Goal: Transaction & Acquisition: Download file/media

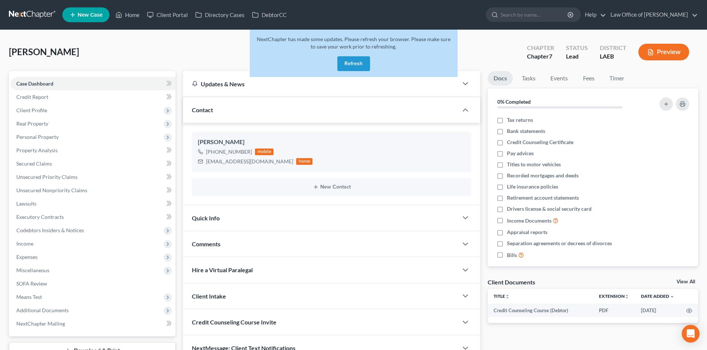
click at [347, 64] on button "Refresh" at bounding box center [353, 63] width 33 height 15
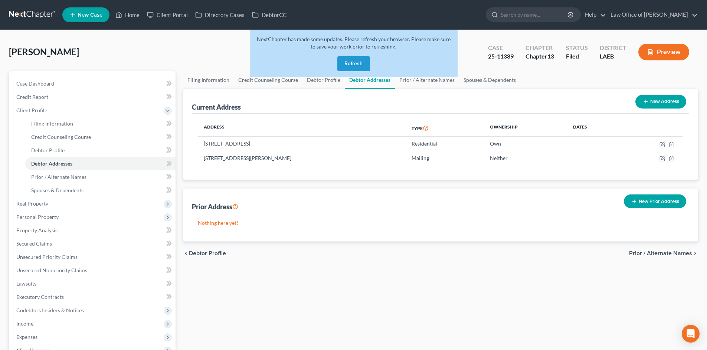
click at [353, 63] on button "Refresh" at bounding box center [353, 63] width 33 height 15
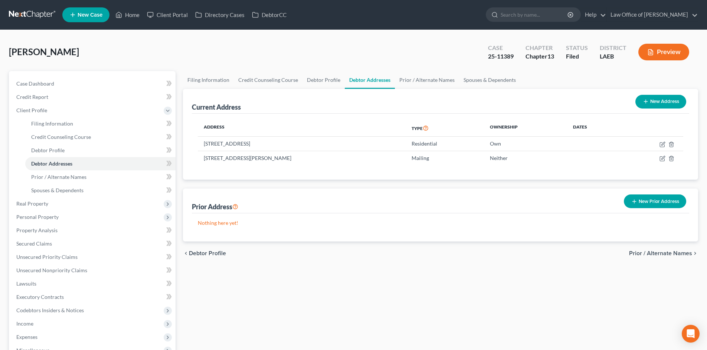
click at [30, 20] on link at bounding box center [32, 14] width 47 height 13
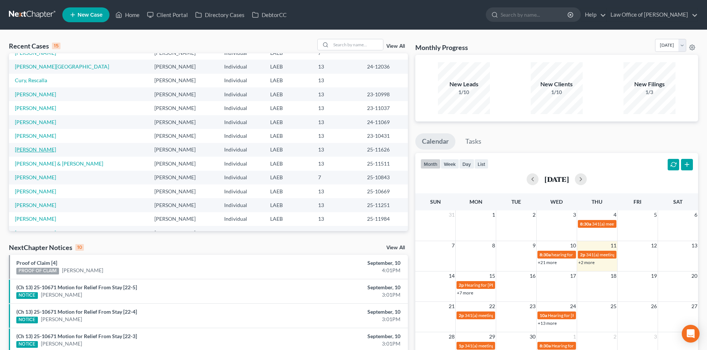
scroll to position [51, 0]
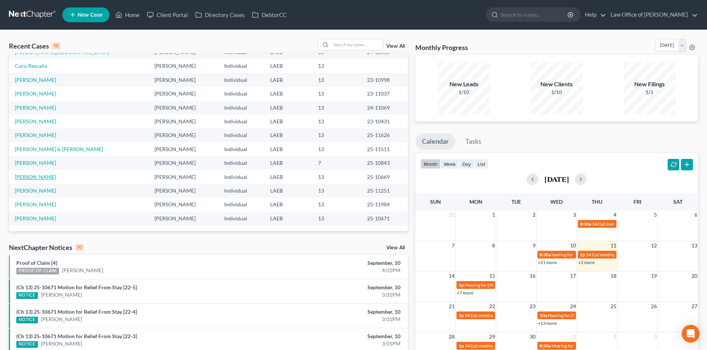
click at [22, 175] on link "White, Shedrick" at bounding box center [35, 177] width 41 height 6
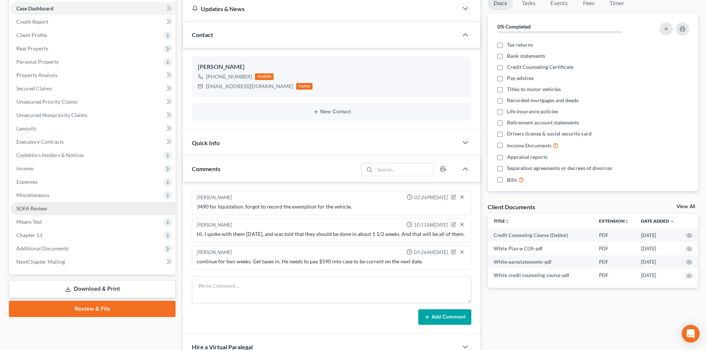
scroll to position [148, 0]
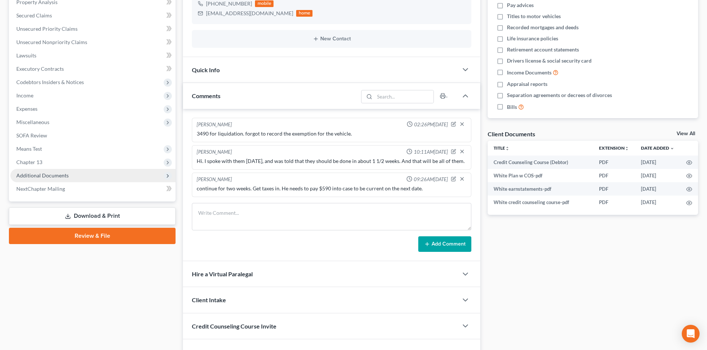
click at [23, 176] on span "Additional Documents" at bounding box center [42, 175] width 52 height 6
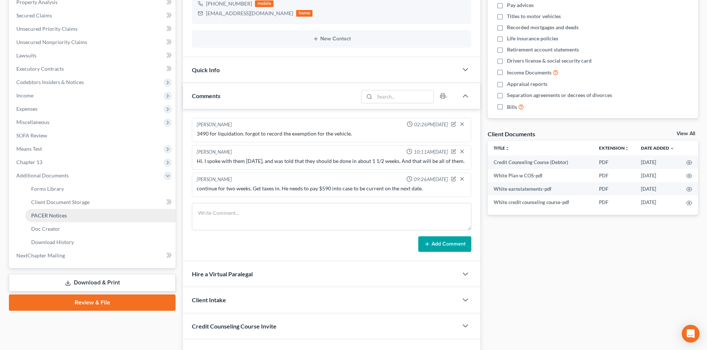
click at [53, 219] on link "PACER Notices" at bounding box center [100, 215] width 150 height 13
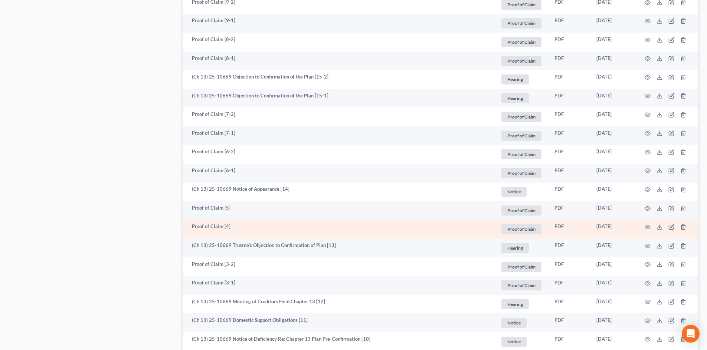
scroll to position [668, 0]
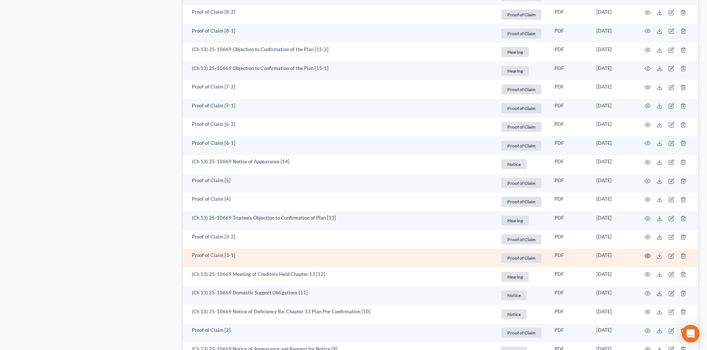
click at [646, 257] on icon "button" at bounding box center [647, 256] width 6 height 6
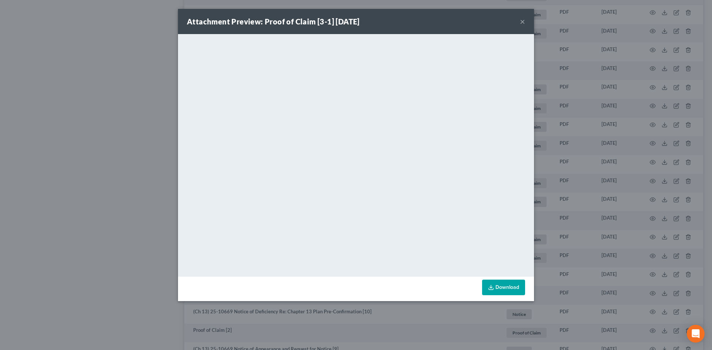
click at [521, 23] on button "×" at bounding box center [522, 21] width 5 height 9
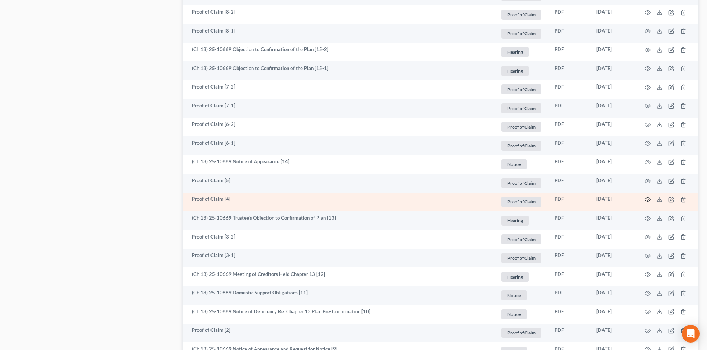
click at [648, 200] on circle "button" at bounding box center [646, 199] width 1 height 1
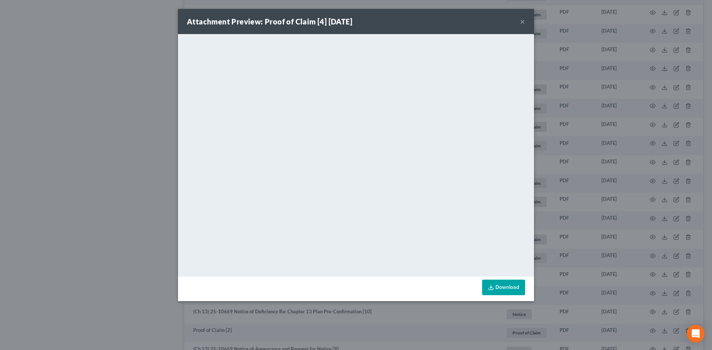
click at [522, 20] on button "×" at bounding box center [522, 21] width 5 height 9
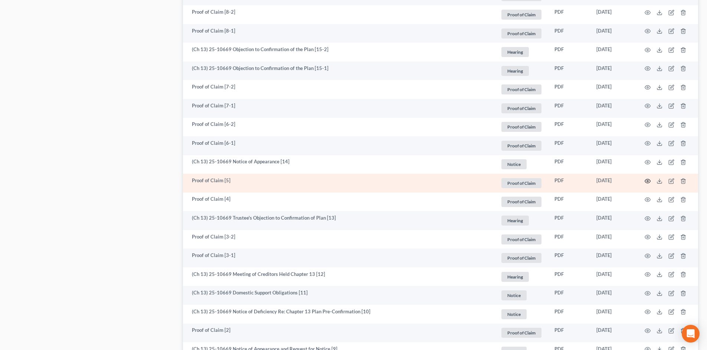
click at [646, 180] on icon "button" at bounding box center [647, 181] width 6 height 6
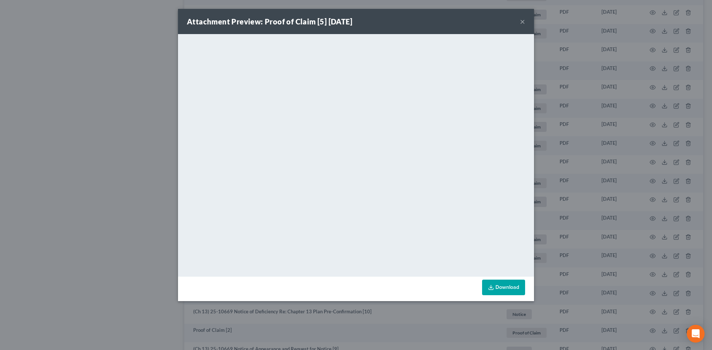
click at [521, 20] on button "×" at bounding box center [522, 21] width 5 height 9
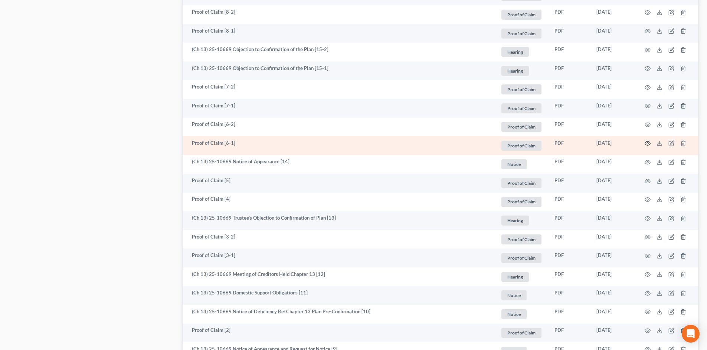
click at [649, 143] on icon "button" at bounding box center [648, 144] width 6 height 4
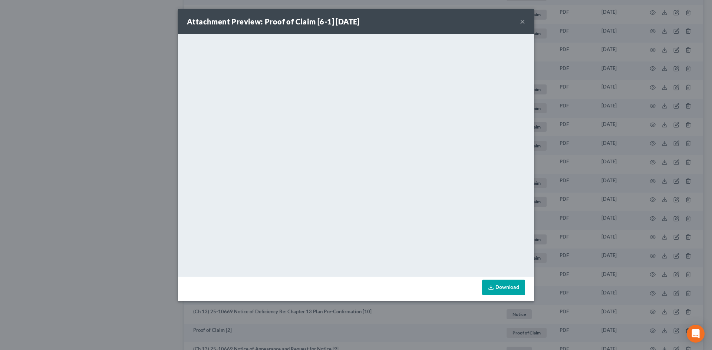
click at [520, 24] on div "Attachment Preview: Proof of Claim [6-1] 06/04/2025 ×" at bounding box center [356, 21] width 356 height 25
click at [522, 22] on button "×" at bounding box center [522, 21] width 5 height 9
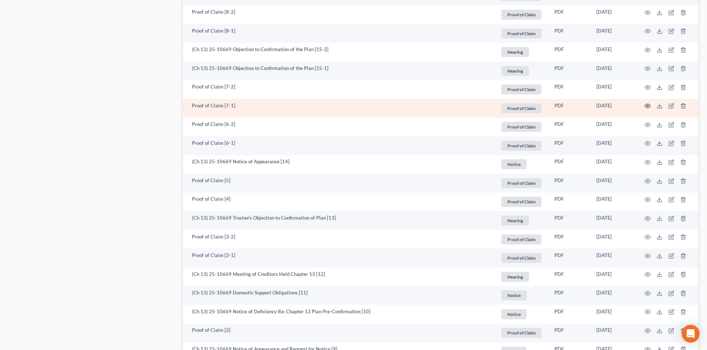
click at [646, 103] on icon "button" at bounding box center [647, 106] width 6 height 6
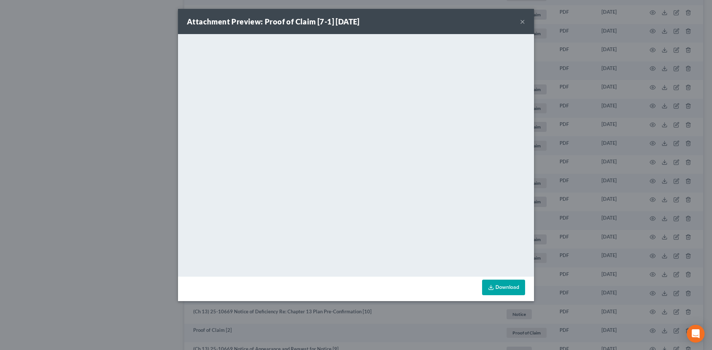
click at [523, 22] on button "×" at bounding box center [522, 21] width 5 height 9
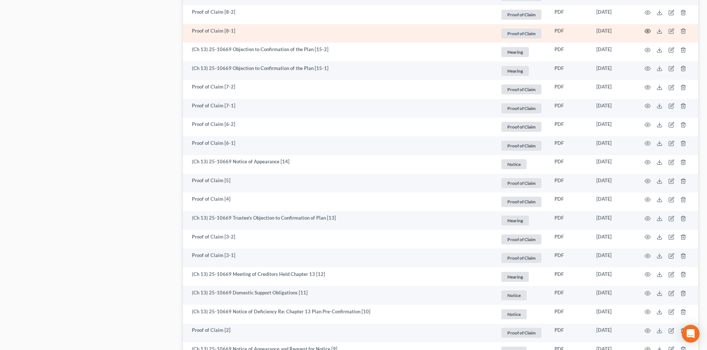
click at [645, 30] on icon "button" at bounding box center [648, 31] width 6 height 4
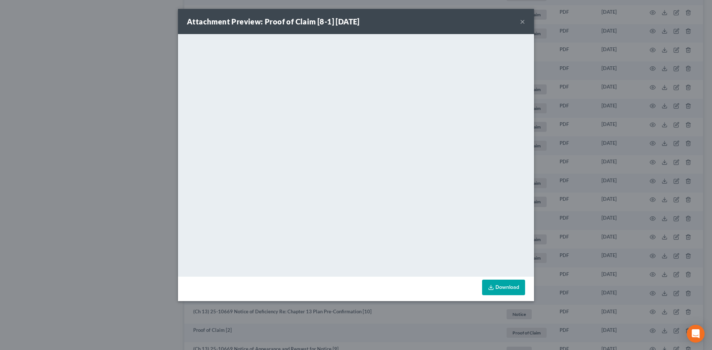
click at [525, 22] on button "×" at bounding box center [522, 21] width 5 height 9
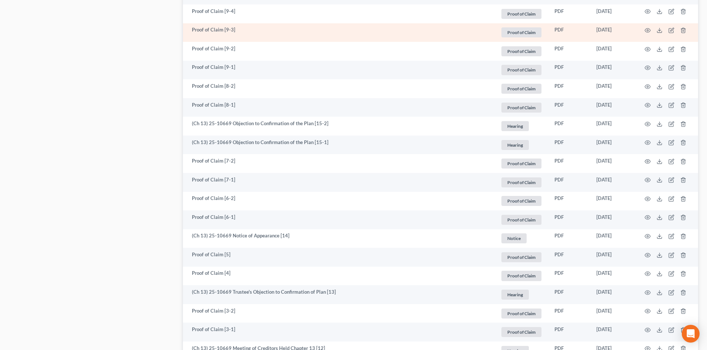
scroll to position [519, 0]
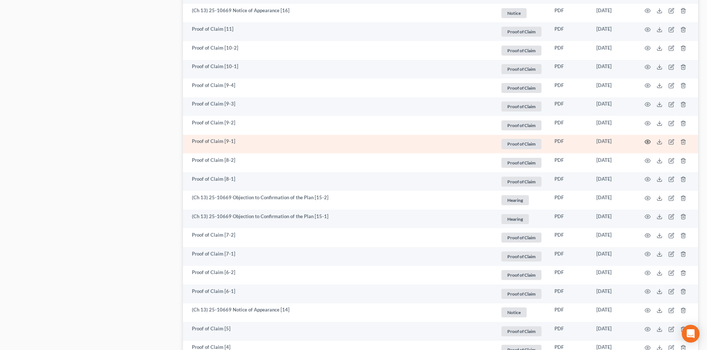
click at [649, 141] on icon "button" at bounding box center [648, 142] width 6 height 4
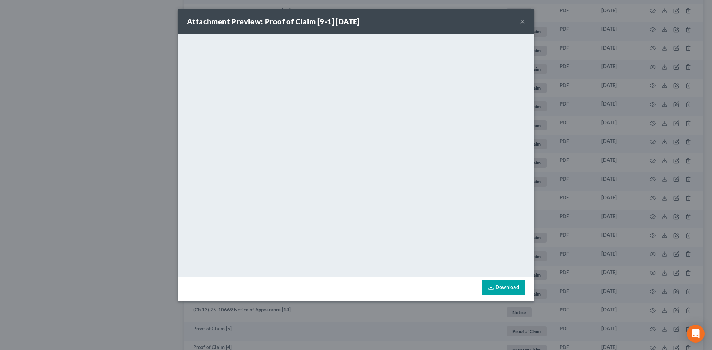
click at [521, 24] on button "×" at bounding box center [522, 21] width 5 height 9
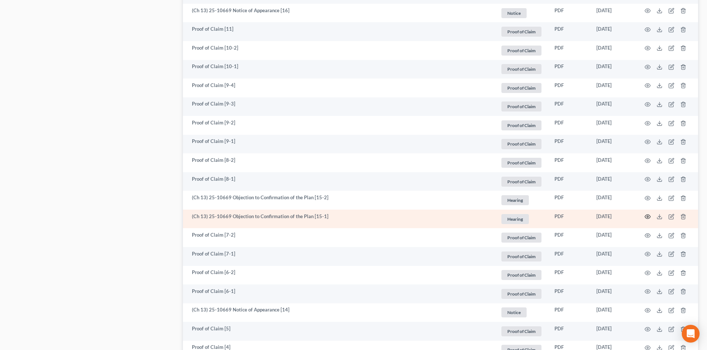
click at [646, 216] on icon "button" at bounding box center [647, 217] width 6 height 6
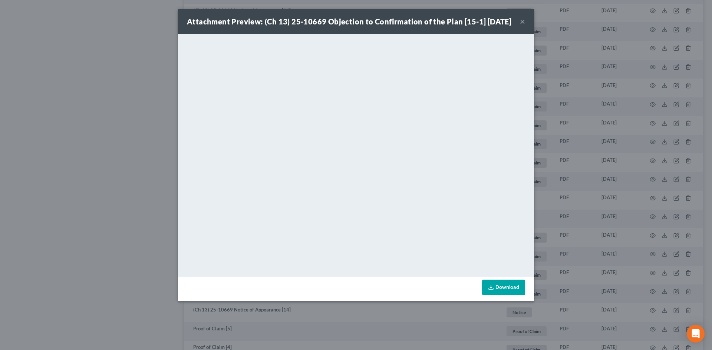
click at [521, 26] on button "×" at bounding box center [522, 21] width 5 height 9
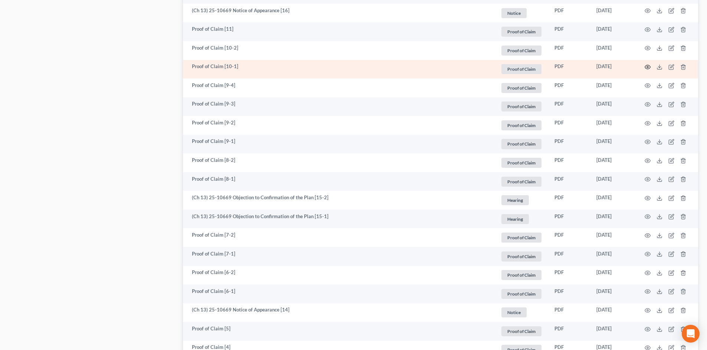
click at [646, 67] on circle "button" at bounding box center [646, 66] width 1 height 1
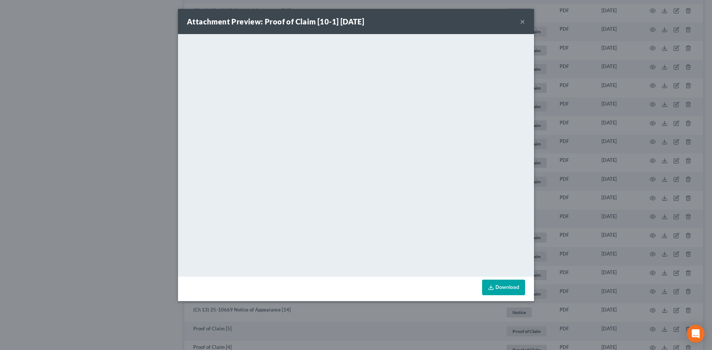
click at [522, 24] on button "×" at bounding box center [522, 21] width 5 height 9
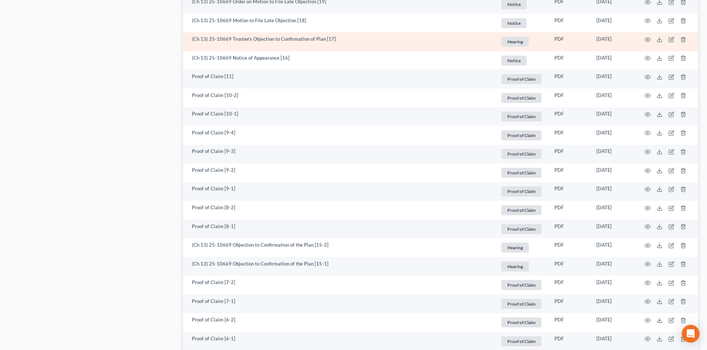
scroll to position [445, 0]
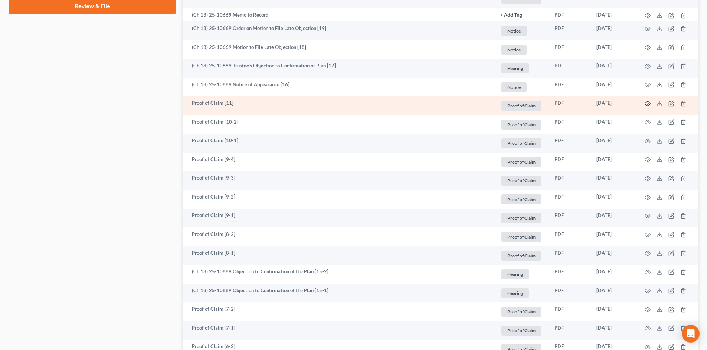
click at [646, 104] on circle "button" at bounding box center [646, 103] width 1 height 1
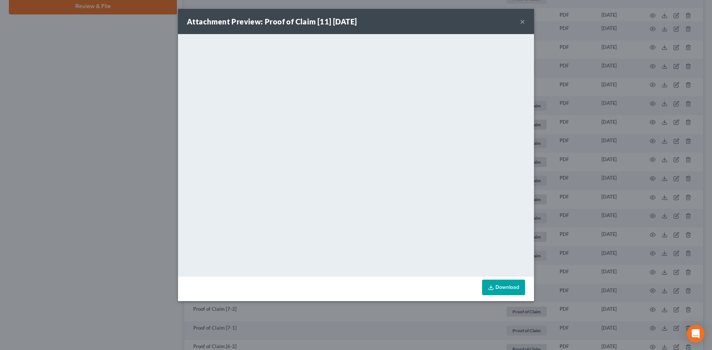
click at [523, 20] on button "×" at bounding box center [522, 21] width 5 height 9
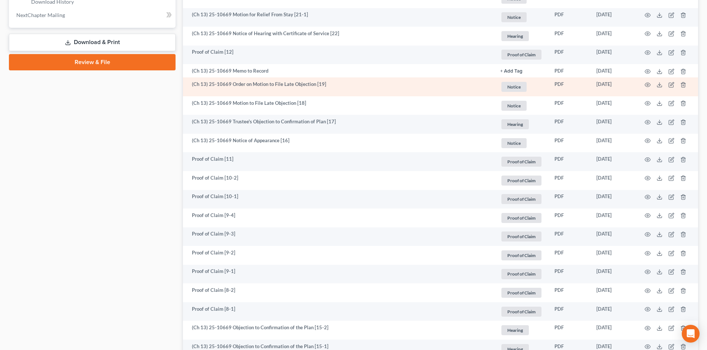
scroll to position [371, 0]
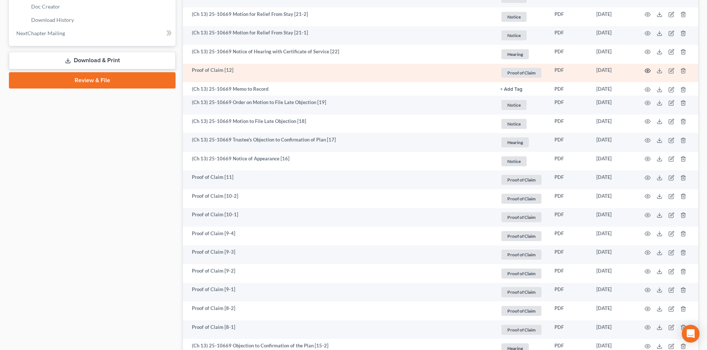
click at [646, 70] on icon "button" at bounding box center [647, 71] width 6 height 6
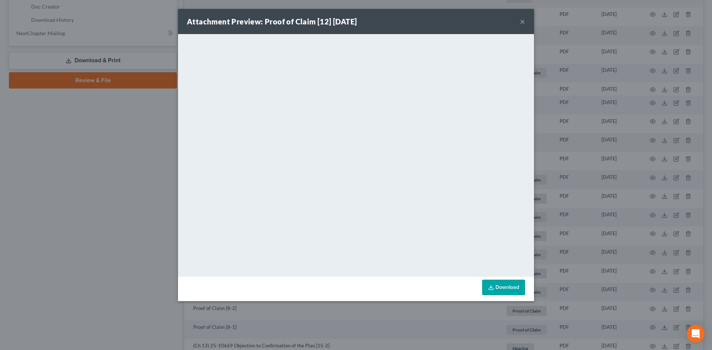
click at [518, 19] on div "Attachment Preview: Proof of Claim [12] 07/09/2025 ×" at bounding box center [356, 21] width 356 height 25
click at [522, 25] on button "×" at bounding box center [522, 21] width 5 height 9
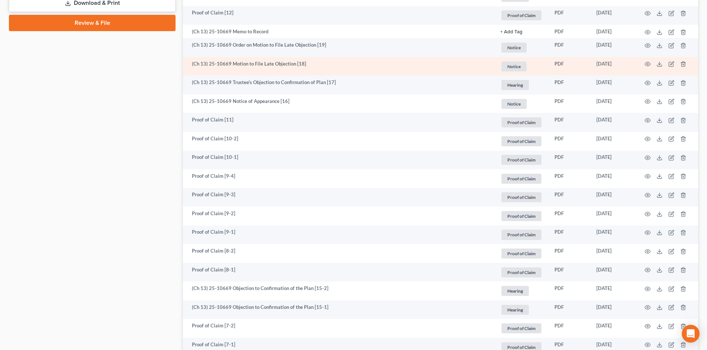
scroll to position [445, 0]
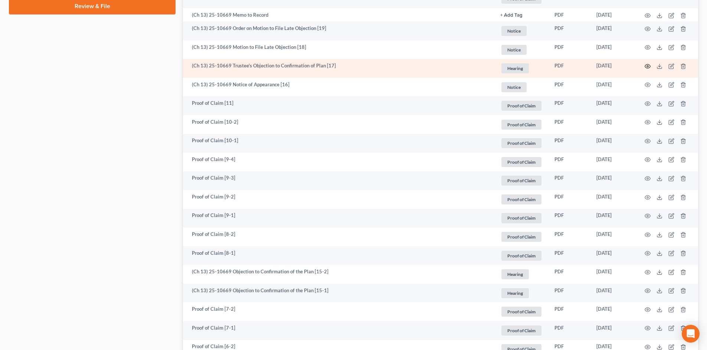
click at [646, 66] on circle "button" at bounding box center [646, 66] width 1 height 1
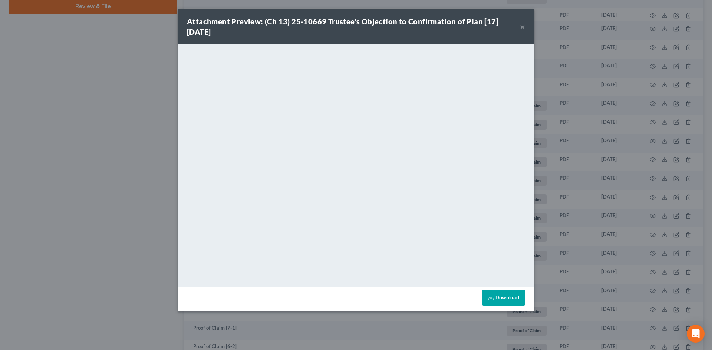
click at [523, 27] on button "×" at bounding box center [522, 26] width 5 height 9
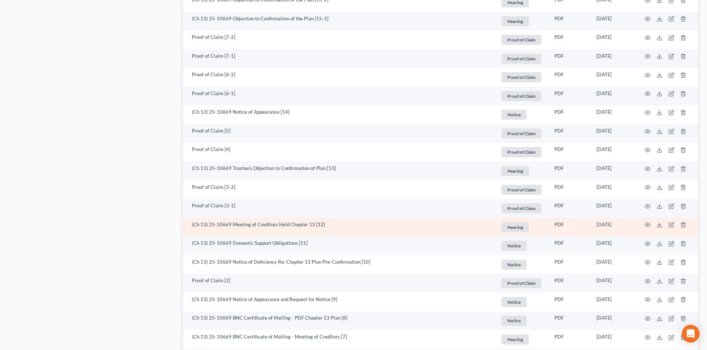
scroll to position [742, 0]
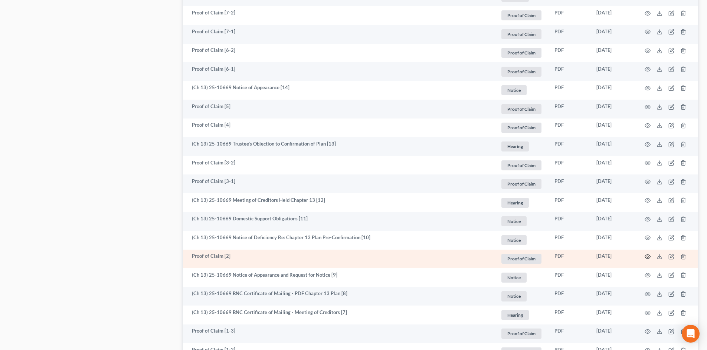
click at [646, 258] on icon "button" at bounding box center [647, 257] width 6 height 6
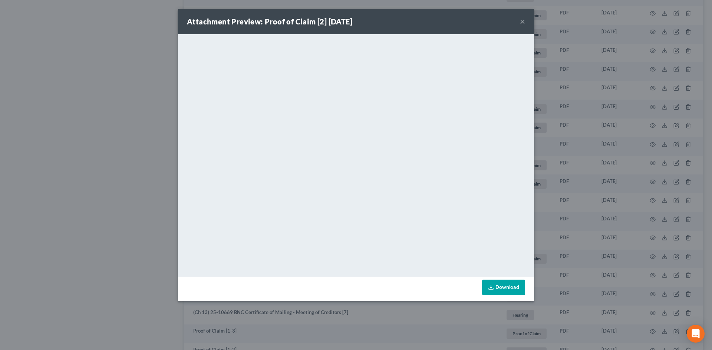
click at [524, 21] on button "×" at bounding box center [522, 21] width 5 height 9
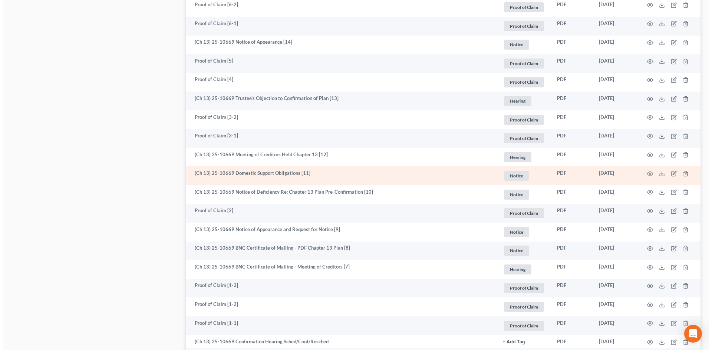
scroll to position [816, 0]
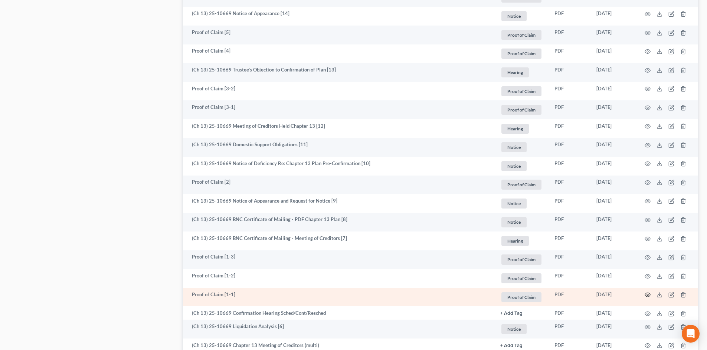
click at [648, 296] on icon "button" at bounding box center [647, 295] width 6 height 6
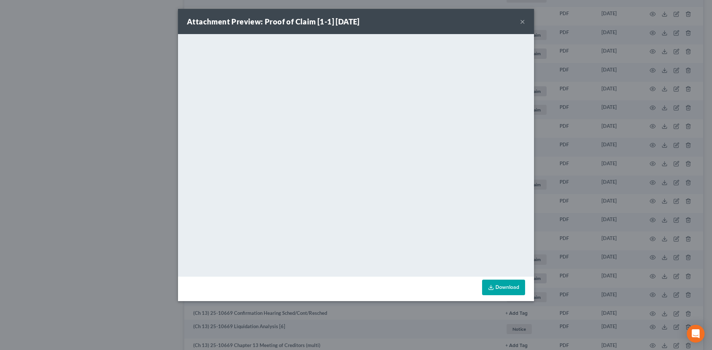
click at [524, 23] on button "×" at bounding box center [522, 21] width 5 height 9
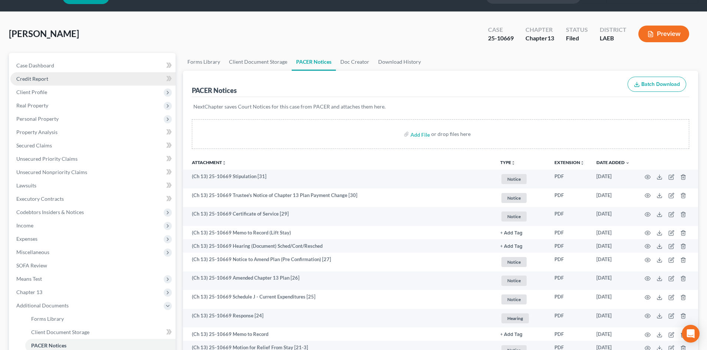
scroll to position [0, 0]
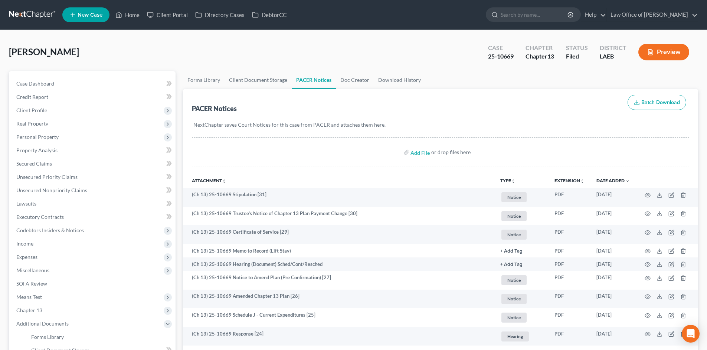
click at [31, 16] on link at bounding box center [32, 14] width 47 height 13
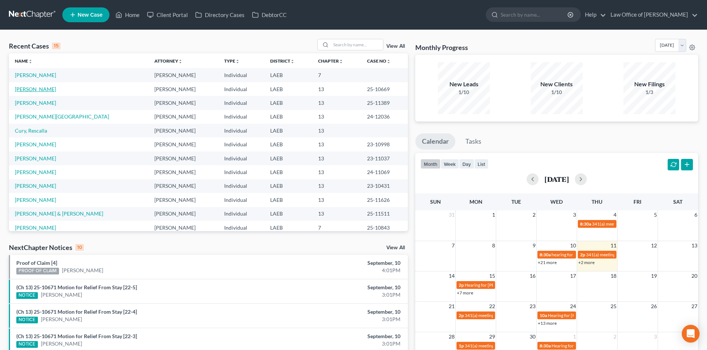
click at [26, 89] on link "[PERSON_NAME]" at bounding box center [35, 89] width 41 height 6
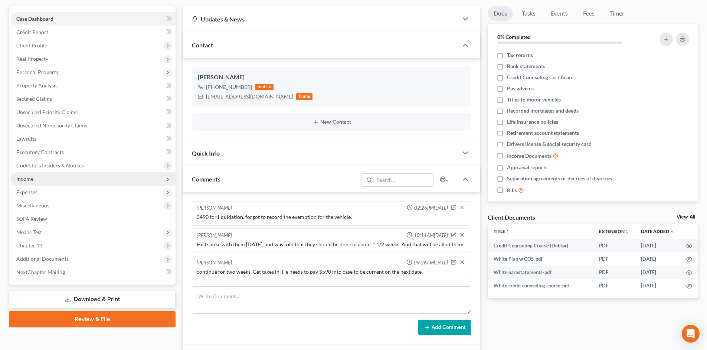
scroll to position [74, 0]
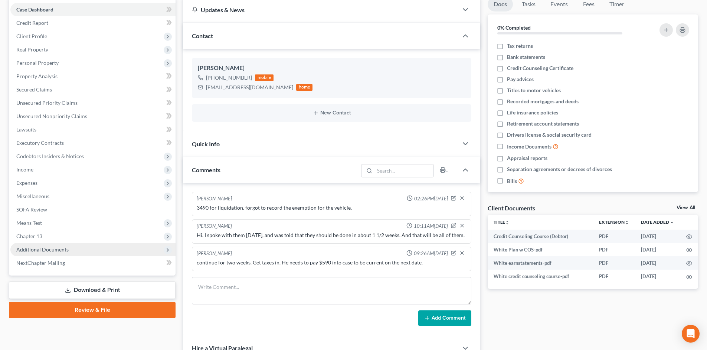
click at [47, 252] on span "Additional Documents" at bounding box center [42, 250] width 52 height 6
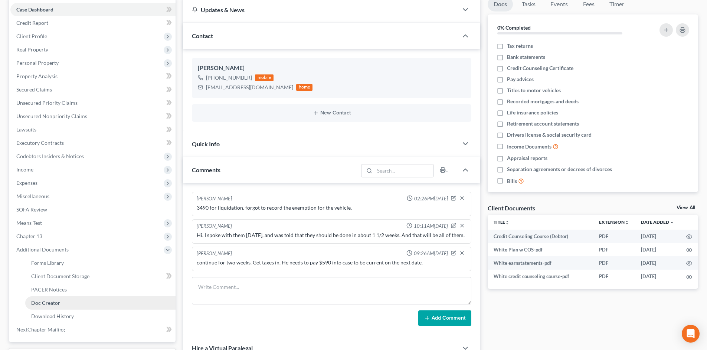
click at [49, 297] on link "Doc Creator" at bounding box center [100, 303] width 150 height 13
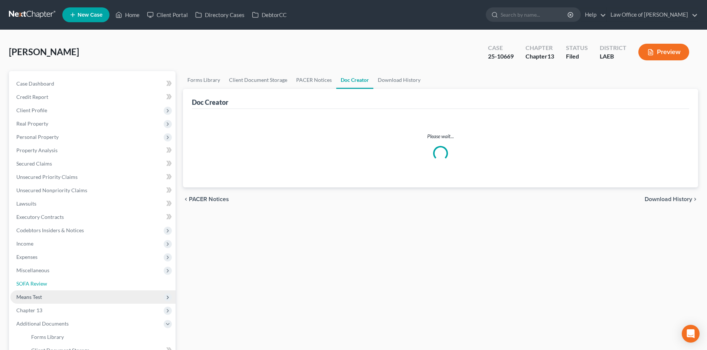
click at [49, 287] on link "SOFA Review" at bounding box center [92, 283] width 165 height 13
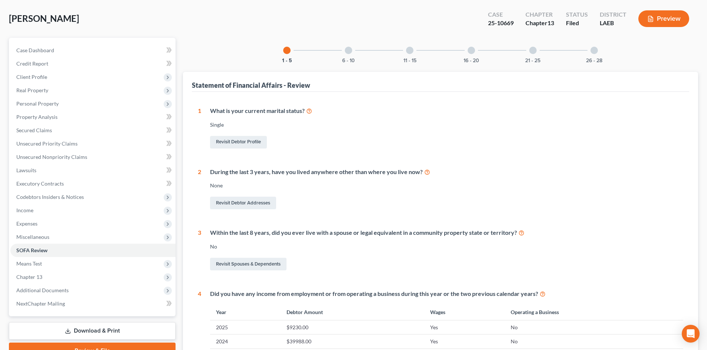
scroll to position [117, 0]
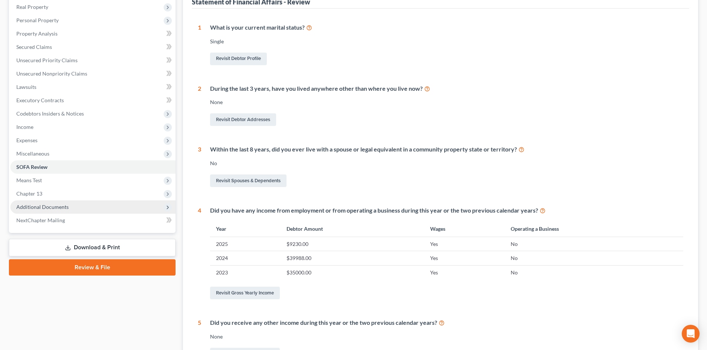
click at [41, 210] on span "Additional Documents" at bounding box center [42, 207] width 52 height 6
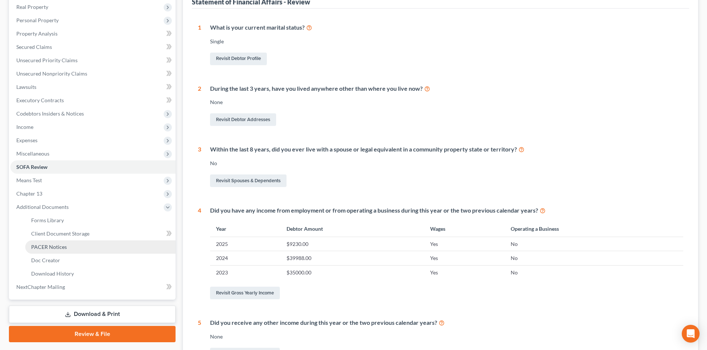
click at [53, 248] on span "PACER Notices" at bounding box center [49, 247] width 36 height 6
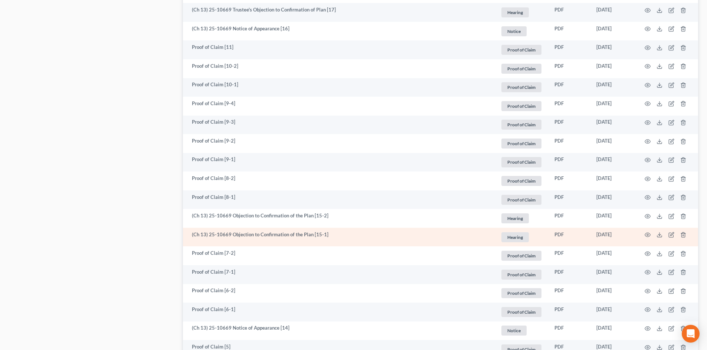
scroll to position [519, 0]
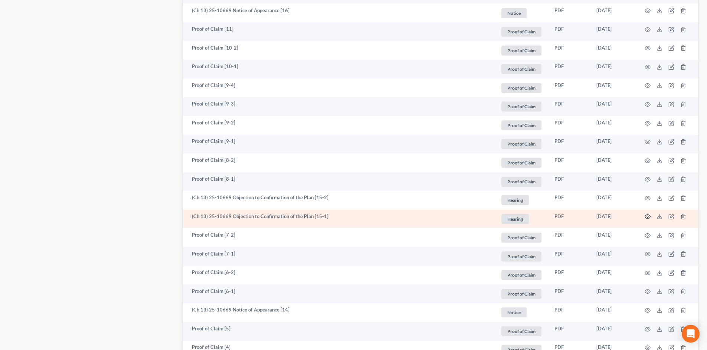
click at [649, 218] on icon "button" at bounding box center [647, 217] width 6 height 6
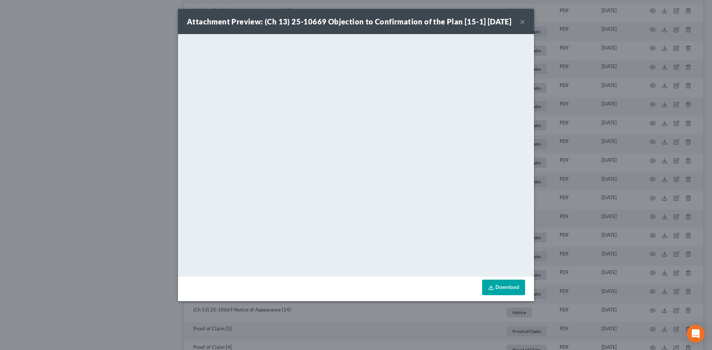
click at [523, 26] on button "×" at bounding box center [522, 21] width 5 height 9
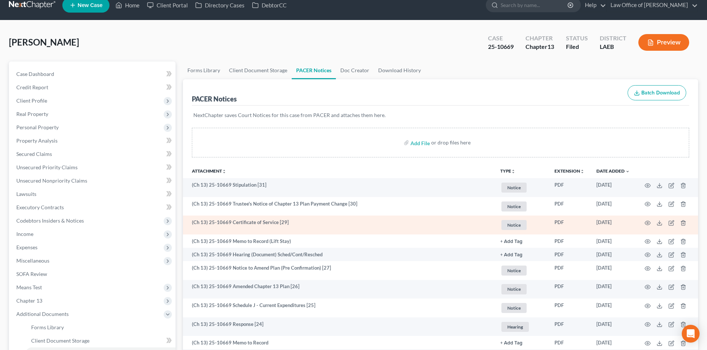
scroll to position [0, 0]
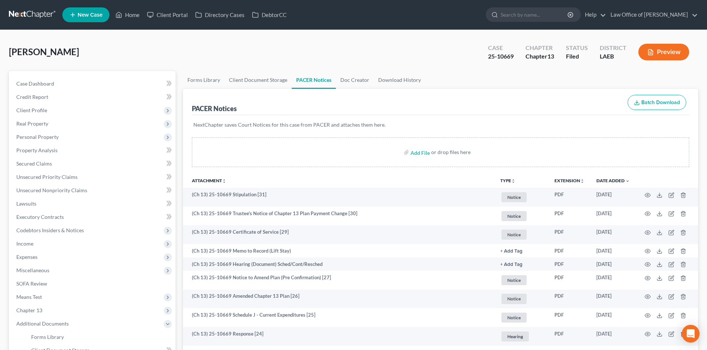
click at [25, 13] on link at bounding box center [32, 14] width 47 height 13
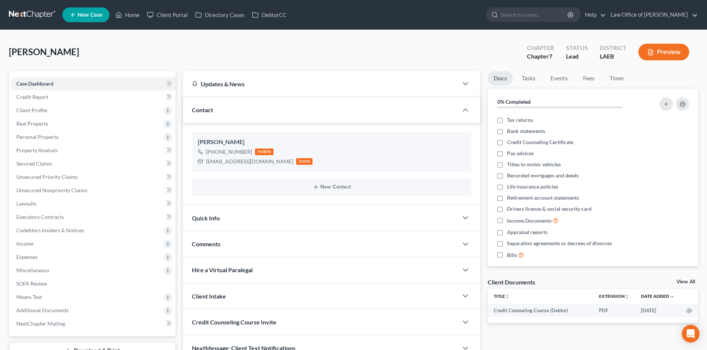
click at [24, 16] on link at bounding box center [32, 14] width 47 height 13
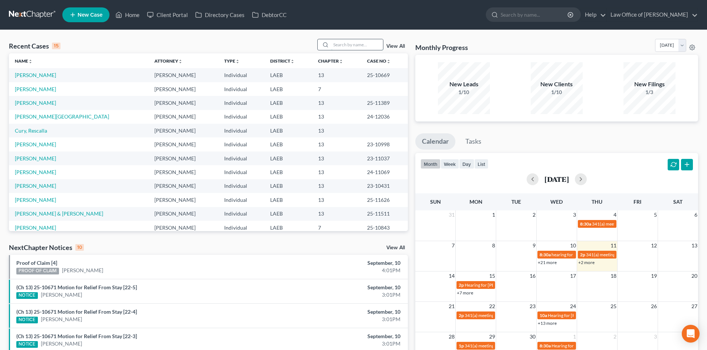
click at [362, 44] on input "search" at bounding box center [357, 44] width 52 height 11
type input "[PERSON_NAME]"
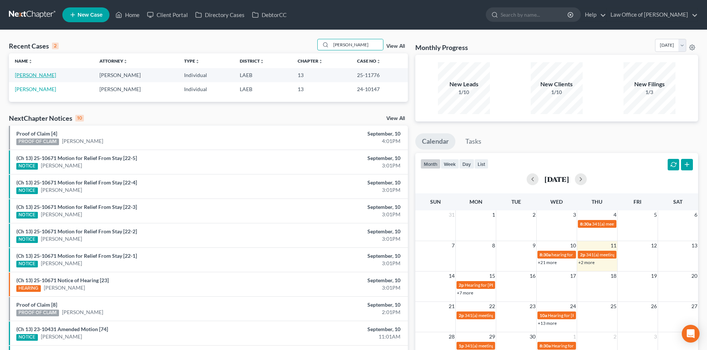
click at [27, 75] on link "[PERSON_NAME]" at bounding box center [35, 75] width 41 height 6
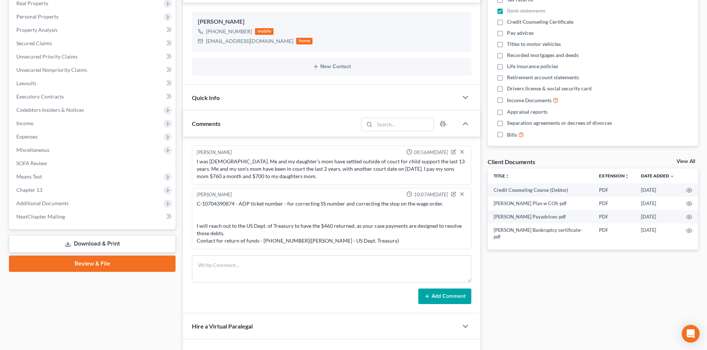
scroll to position [148, 0]
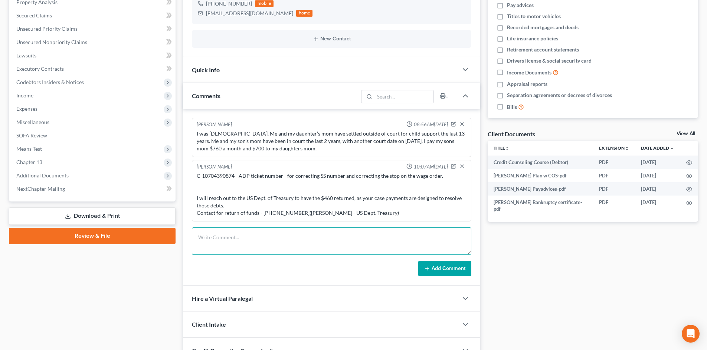
click at [304, 237] on textarea at bounding box center [331, 241] width 279 height 27
click at [393, 214] on div "C-10704390874 - ADP ticket number - for correcting SS number and correcting the…" at bounding box center [332, 194] width 270 height 45
drag, startPoint x: 378, startPoint y: 216, endPoint x: 276, endPoint y: 219, distance: 102.4
click at [276, 219] on div "Sean Reichert 10:07AM, 09/03/2025 C-10704390874 - ADP ticket number - for corre…" at bounding box center [331, 191] width 279 height 62
click at [271, 255] on textarea at bounding box center [331, 241] width 279 height 27
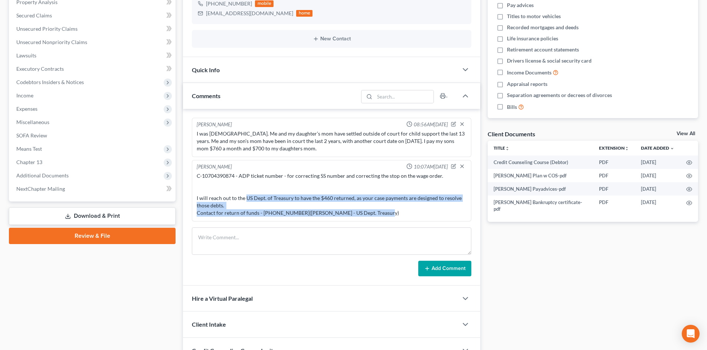
drag, startPoint x: 381, startPoint y: 215, endPoint x: 245, endPoint y: 195, distance: 137.2
click at [245, 195] on div "C-10704390874 - ADP ticket number - for correcting SS number and correcting the…" at bounding box center [332, 194] width 270 height 45
copy div "US Dept. of Treasury to have the $460 returned, as your case payments are desig…"
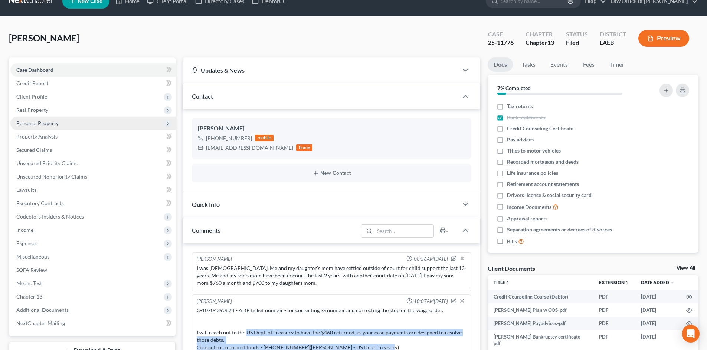
scroll to position [0, 0]
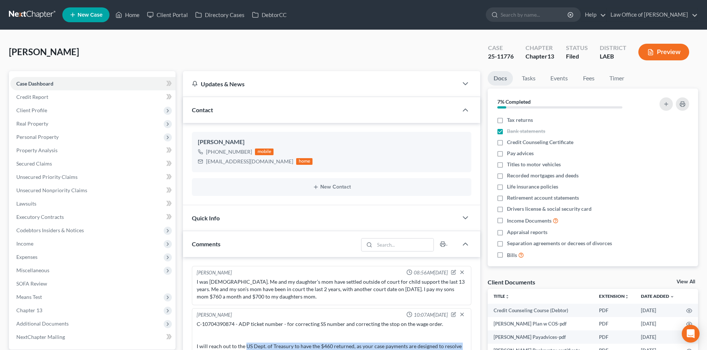
click at [24, 18] on link at bounding box center [32, 14] width 47 height 13
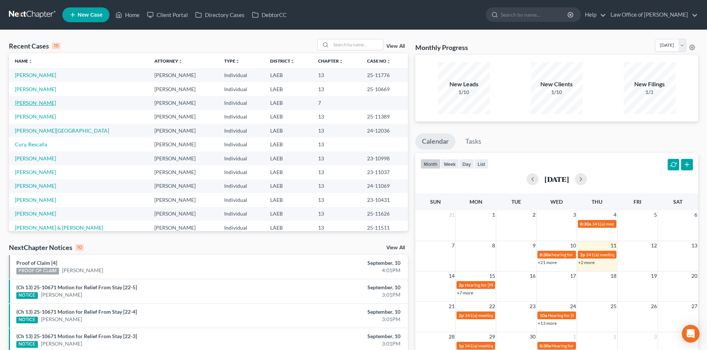
click at [34, 103] on link "[PERSON_NAME]" at bounding box center [35, 103] width 41 height 6
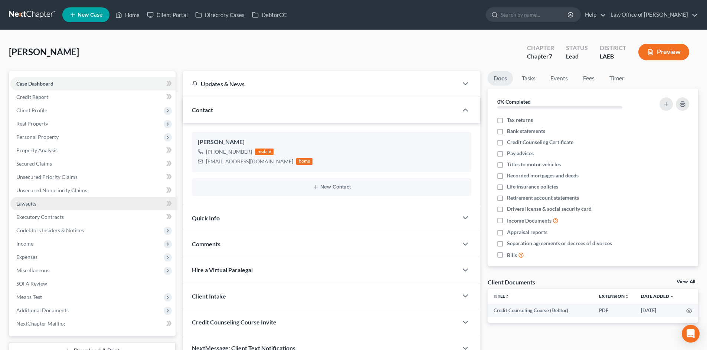
scroll to position [57, 0]
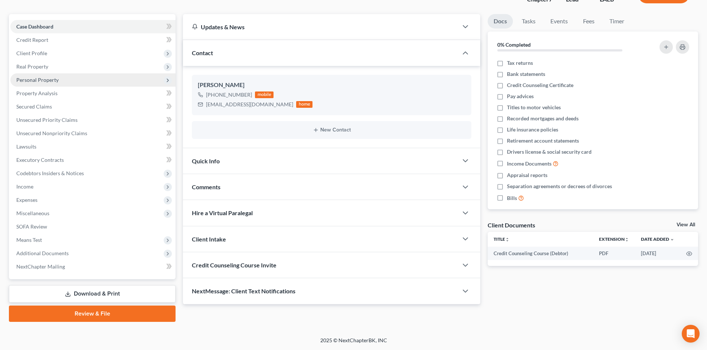
click at [38, 84] on span "Personal Property" at bounding box center [92, 79] width 165 height 13
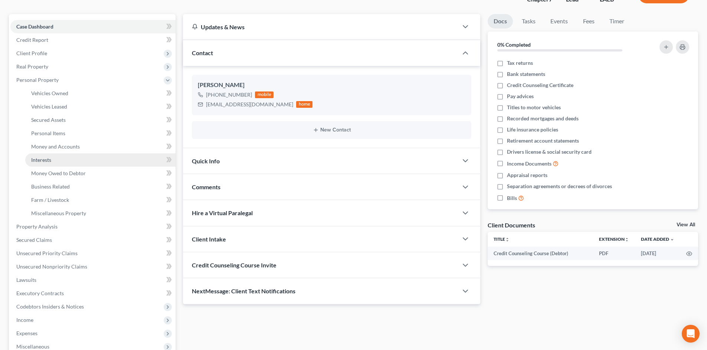
click at [53, 161] on link "Interests" at bounding box center [100, 160] width 150 height 13
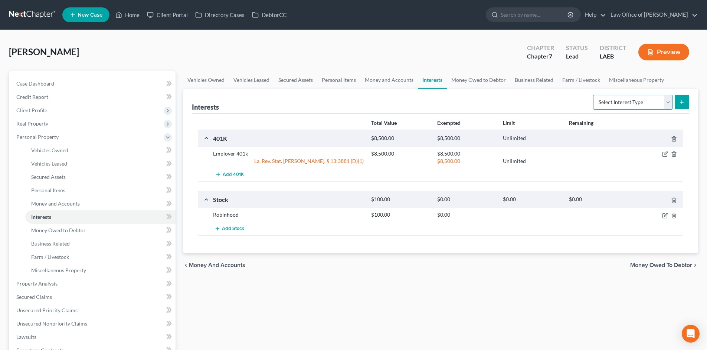
click at [620, 100] on select "Select Interest Type 401K Annuity Bond Education IRA Government Bond Government…" at bounding box center [633, 102] width 80 height 15
click at [467, 83] on link "Money Owed to Debtor" at bounding box center [478, 80] width 63 height 18
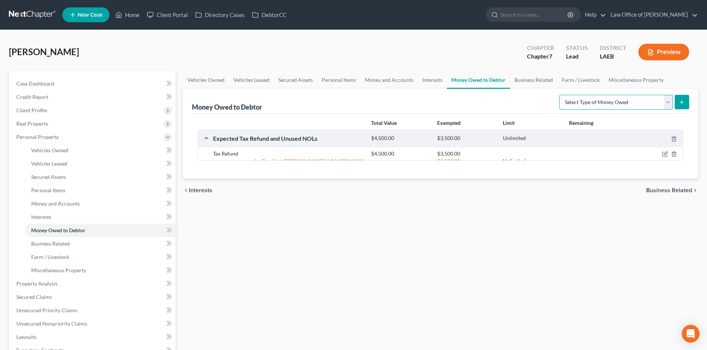
click at [597, 100] on select "Select Type of Money Owed Accounts Receivable Alimony Child Support Claims Agai…" at bounding box center [615, 102] width 113 height 15
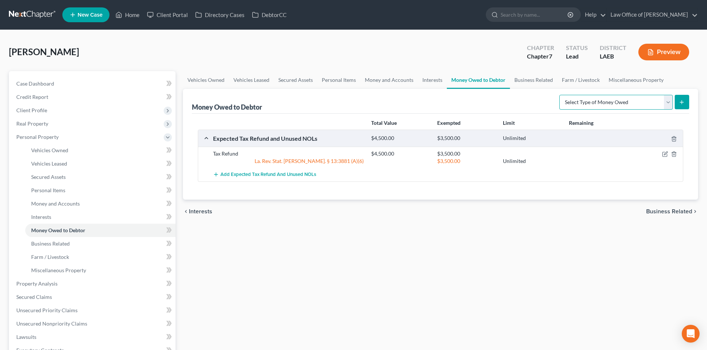
select select "expected_tax_refund"
click at [560, 95] on select "Select Type of Money Owed Accounts Receivable Alimony Child Support Claims Agai…" at bounding box center [615, 102] width 113 height 15
click at [513, 222] on div "chevron_left Interests Business Related chevron_right" at bounding box center [440, 212] width 515 height 24
click at [43, 81] on span "Case Dashboard" at bounding box center [35, 83] width 38 height 6
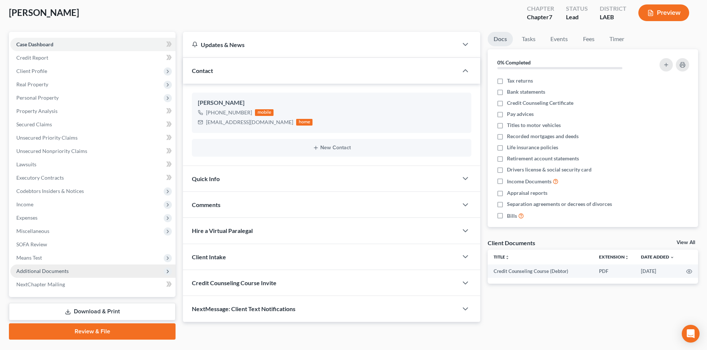
scroll to position [57, 0]
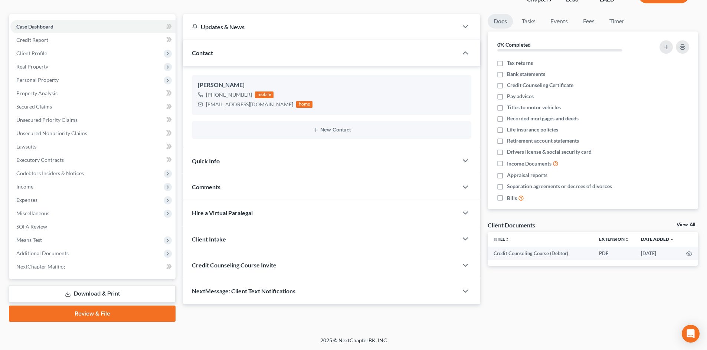
click at [78, 294] on link "Download & Print" at bounding box center [92, 294] width 167 height 17
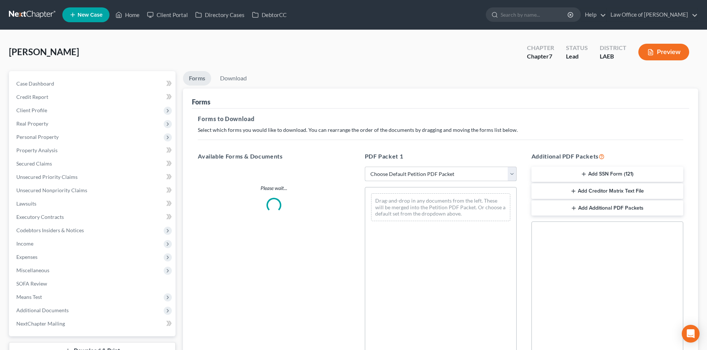
click at [422, 175] on select "Choose Default Petition PDF Packet Complete Bankruptcy Petition (all forms and …" at bounding box center [441, 174] width 152 height 15
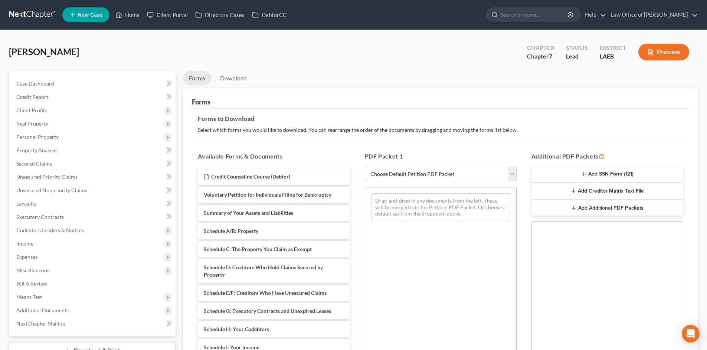
select select "0"
click at [365, 167] on select "Choose Default Petition PDF Packet Complete Bankruptcy Petition (all forms and …" at bounding box center [441, 174] width 152 height 15
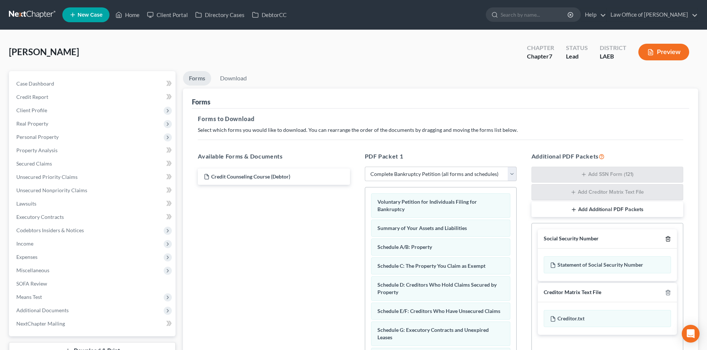
click at [666, 241] on icon "button" at bounding box center [667, 239] width 3 height 5
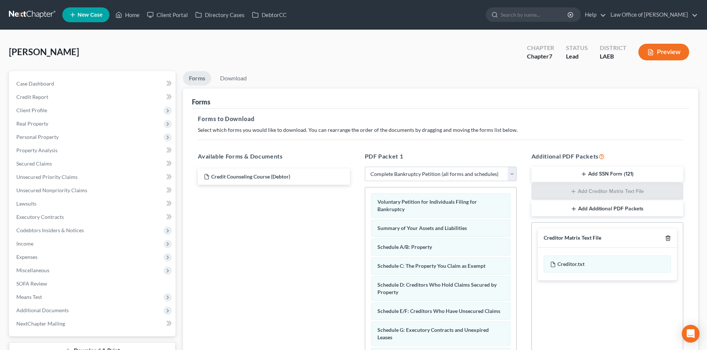
click at [666, 241] on icon "button" at bounding box center [668, 239] width 6 height 6
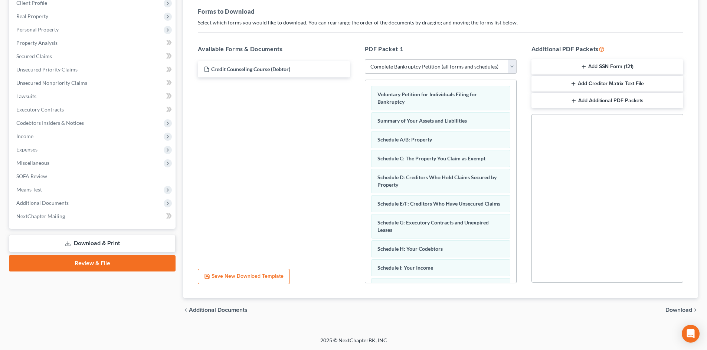
click at [684, 313] on span "Download" at bounding box center [678, 310] width 27 height 6
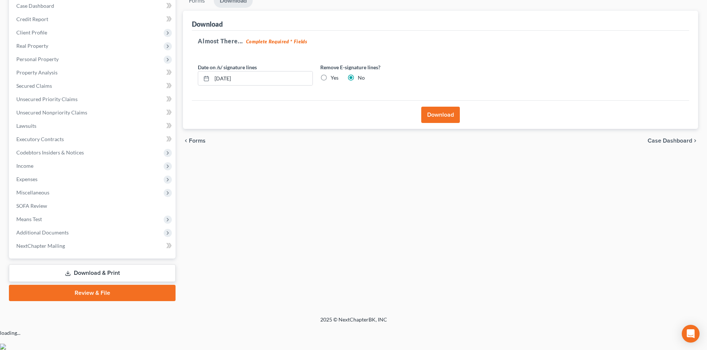
scroll to position [57, 0]
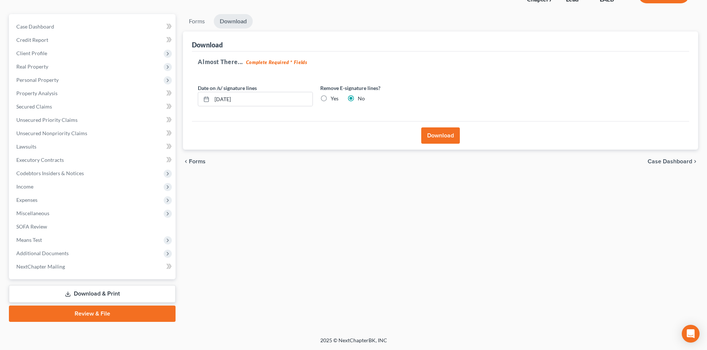
click at [439, 137] on button "Download" at bounding box center [440, 136] width 39 height 16
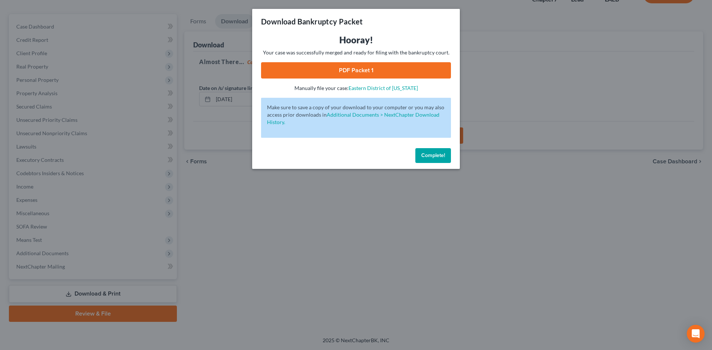
click at [363, 72] on link "PDF Packet 1" at bounding box center [356, 70] width 190 height 16
click at [441, 158] on span "Complete!" at bounding box center [433, 155] width 24 height 6
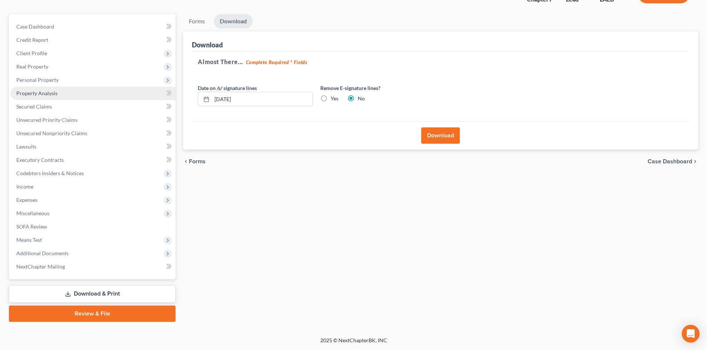
click at [30, 90] on span "Property Analysis" at bounding box center [36, 93] width 41 height 6
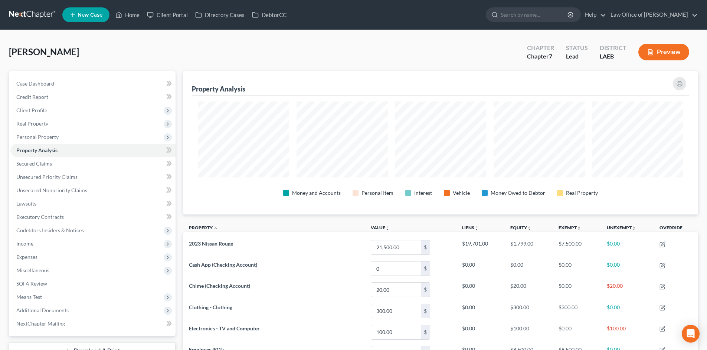
click at [20, 14] on link at bounding box center [32, 14] width 47 height 13
